Goal: Task Accomplishment & Management: Manage account settings

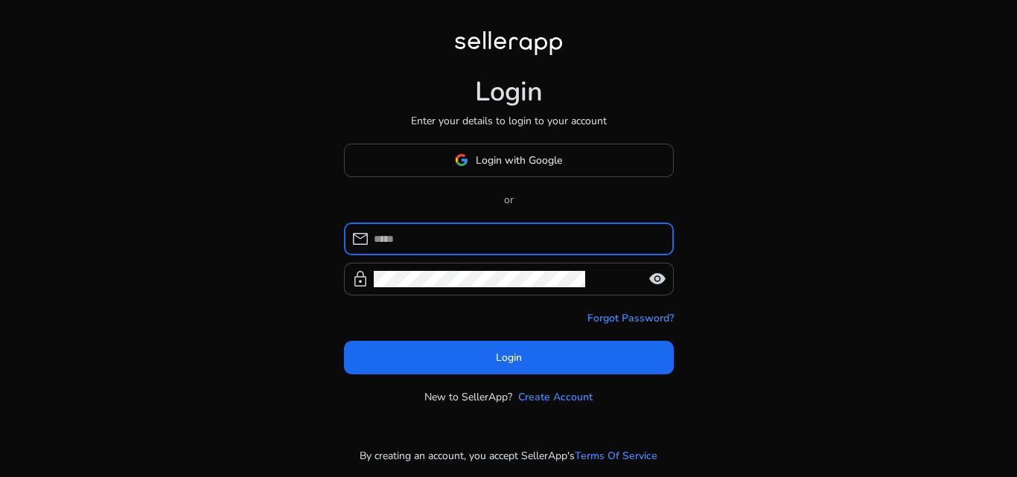
click at [477, 236] on input at bounding box center [518, 239] width 288 height 16
type input "**********"
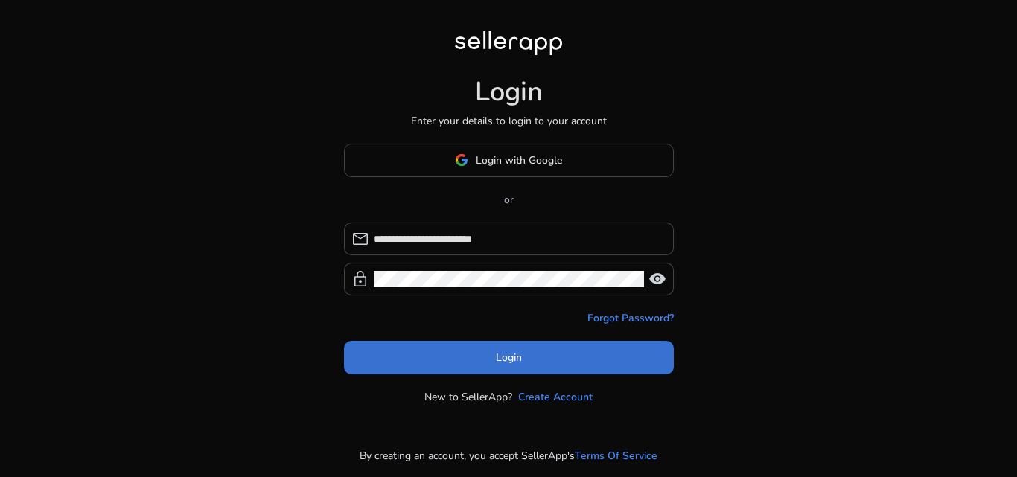
click at [499, 352] on span "Login" at bounding box center [509, 358] width 26 height 16
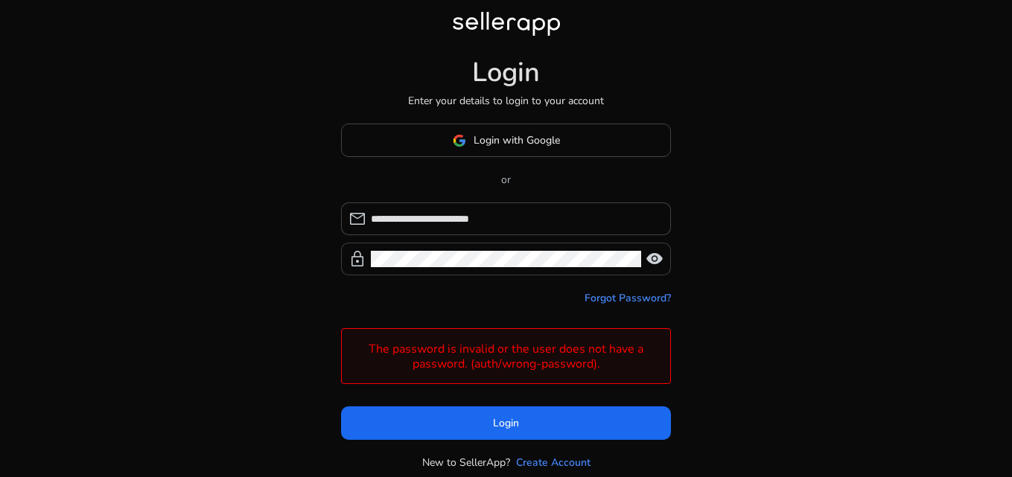
click at [646, 267] on span "visibility" at bounding box center [655, 259] width 18 height 18
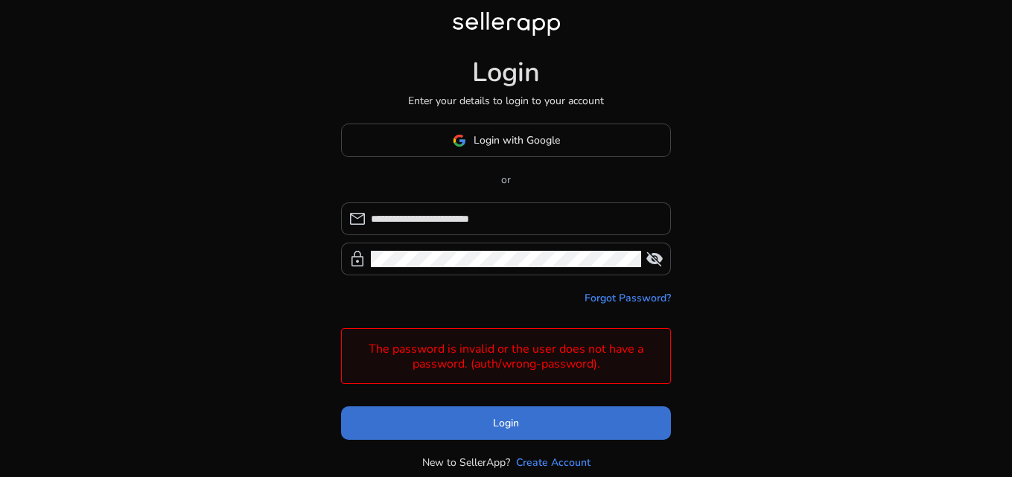
click at [529, 425] on span at bounding box center [506, 424] width 330 height 36
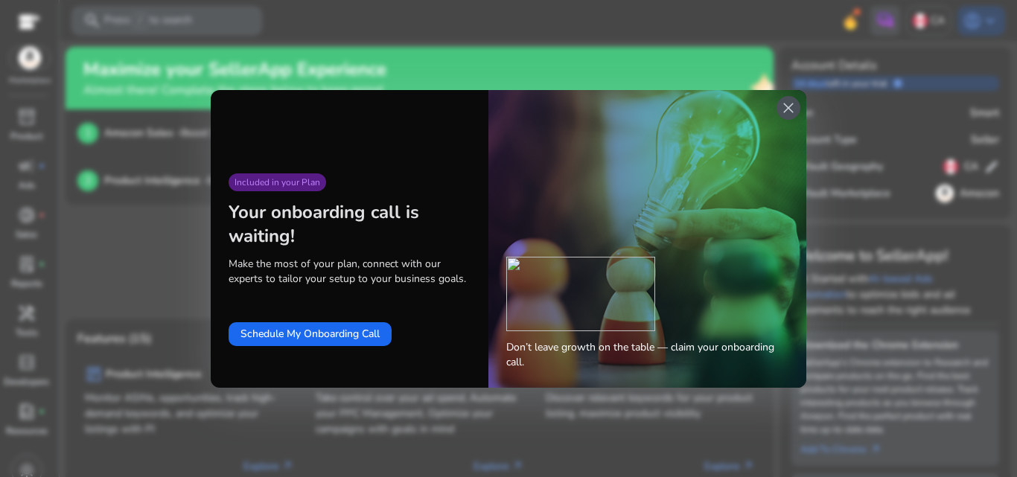
click at [789, 96] on div "close" at bounding box center [789, 108] width 24 height 24
